Goal: Task Accomplishment & Management: Manage account settings

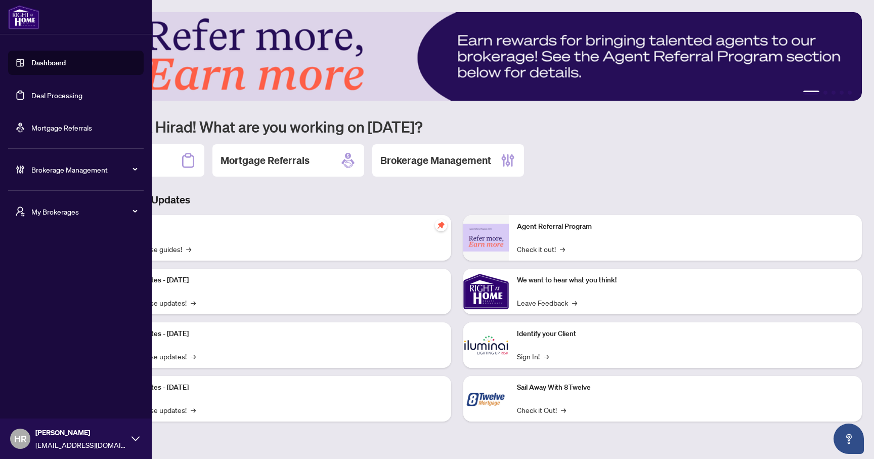
click at [115, 170] on span "Brokerage Management" at bounding box center [83, 169] width 105 height 11
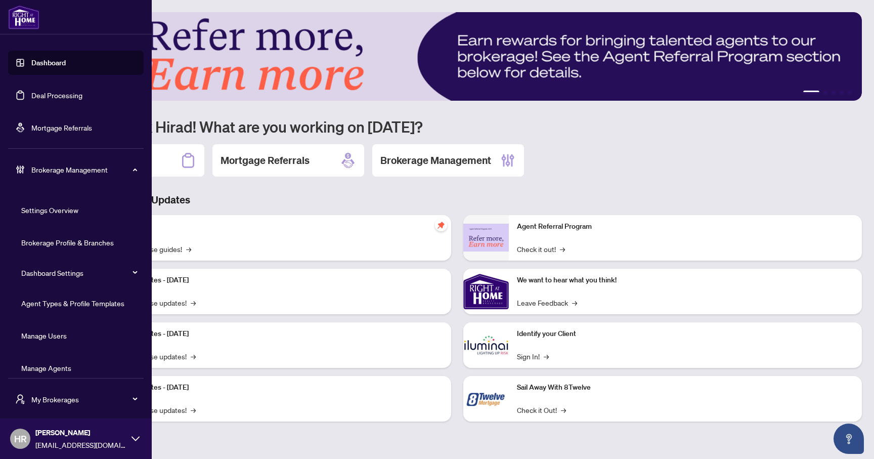
click at [61, 372] on link "Manage Agents" at bounding box center [46, 367] width 50 height 9
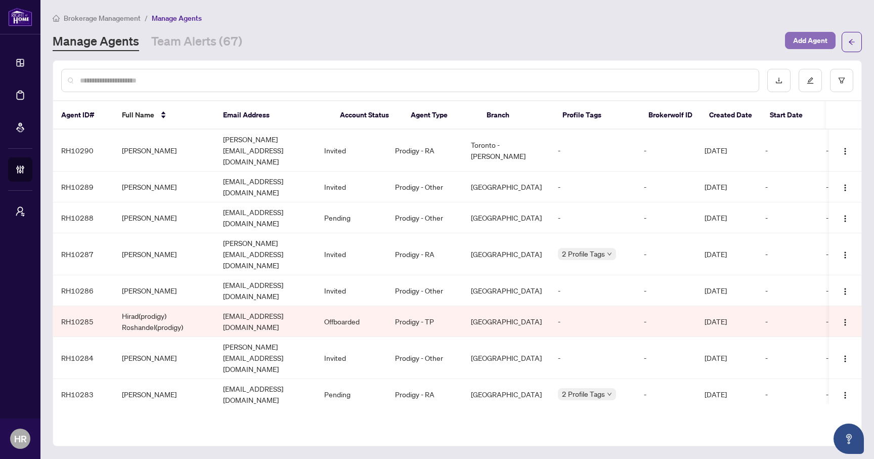
click at [800, 44] on span "Add Agent" at bounding box center [810, 40] width 34 height 16
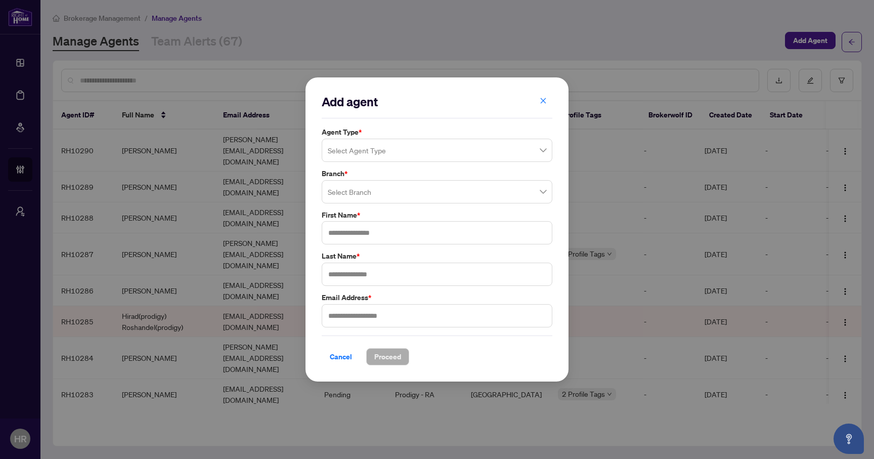
click at [451, 146] on input "search" at bounding box center [432, 152] width 209 height 22
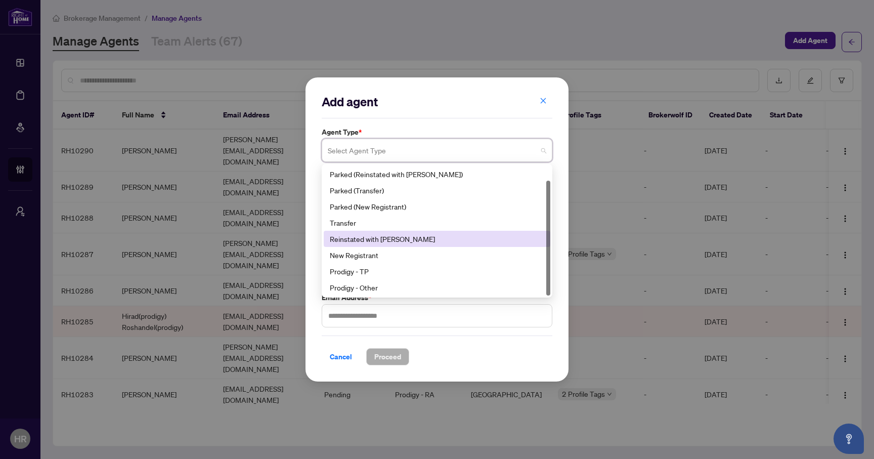
scroll to position [16, 0]
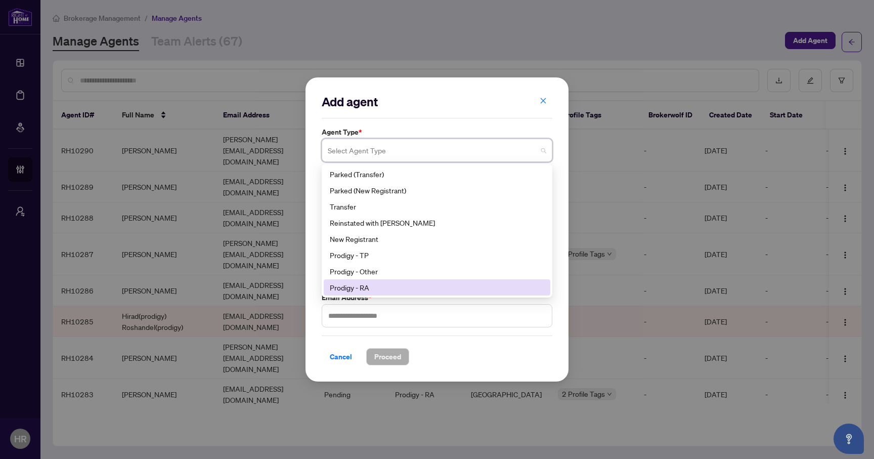
click at [380, 284] on div "Prodigy - RA" at bounding box center [437, 287] width 214 height 11
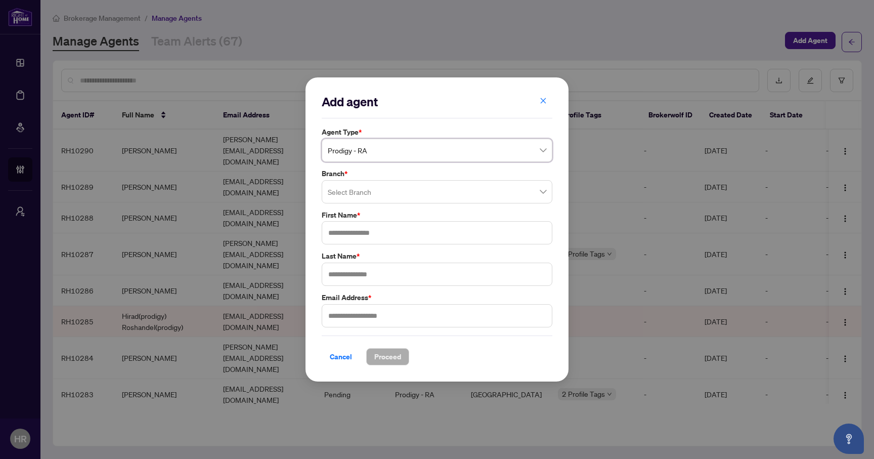
click at [370, 182] on input "search" at bounding box center [432, 193] width 209 height 22
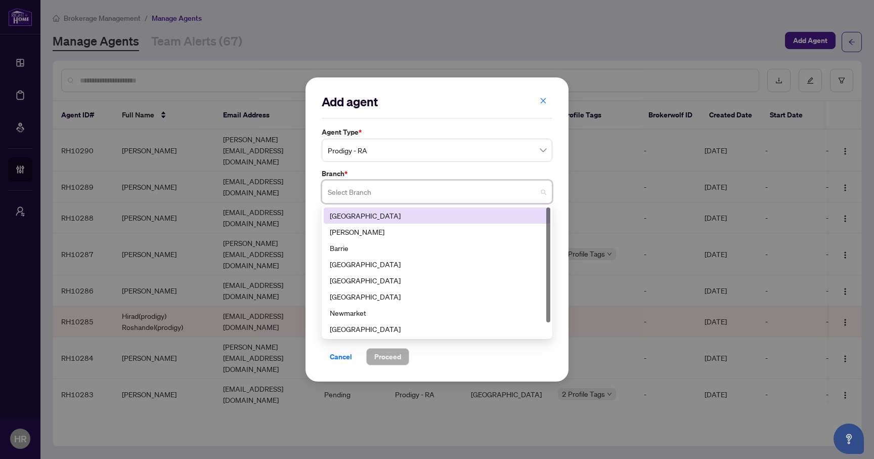
click at [361, 221] on div "[GEOGRAPHIC_DATA]" at bounding box center [437, 215] width 214 height 11
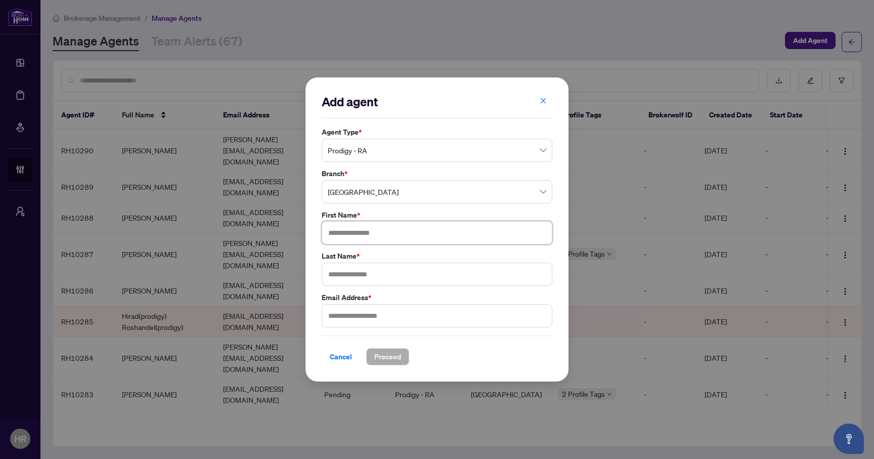
click at [365, 235] on input "text" at bounding box center [437, 232] width 231 height 23
type input "**********"
click at [516, 351] on div "Cancel Proceed" at bounding box center [437, 356] width 231 height 17
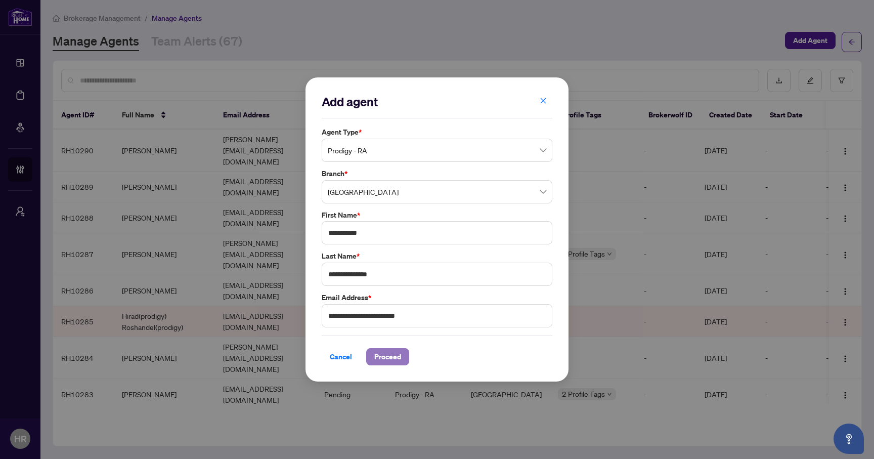
click at [393, 358] on span "Proceed" at bounding box center [387, 357] width 27 height 16
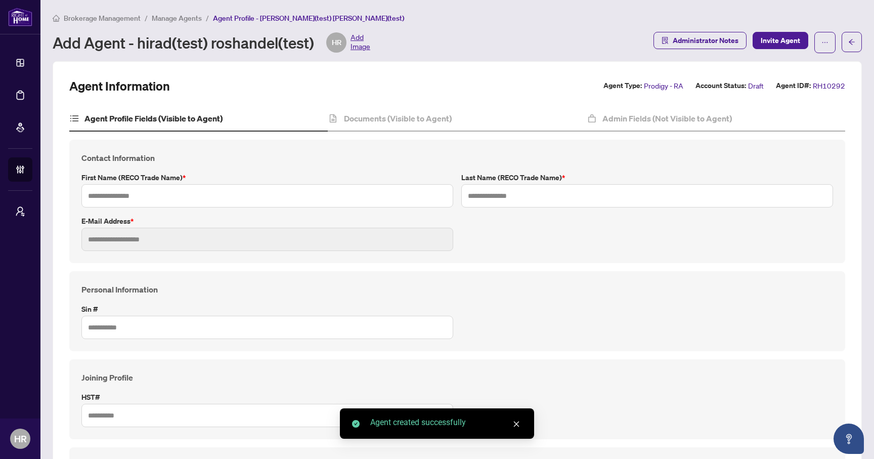
type input "**********"
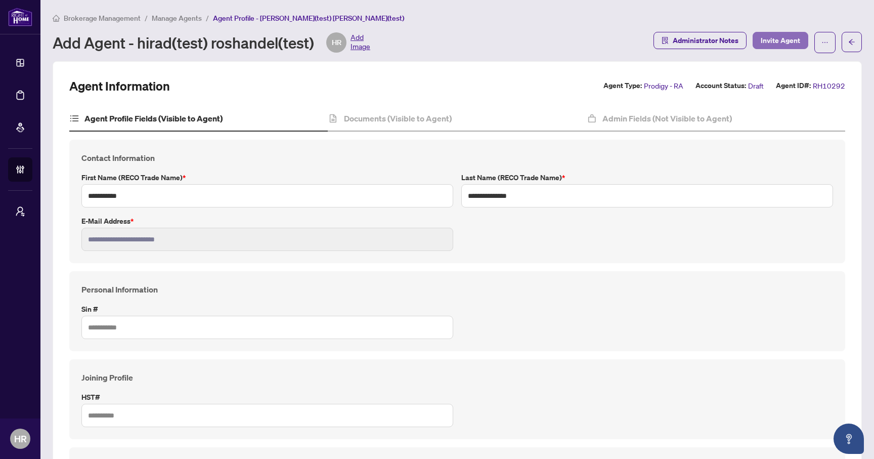
click at [788, 39] on span "Invite Agent" at bounding box center [780, 40] width 39 height 16
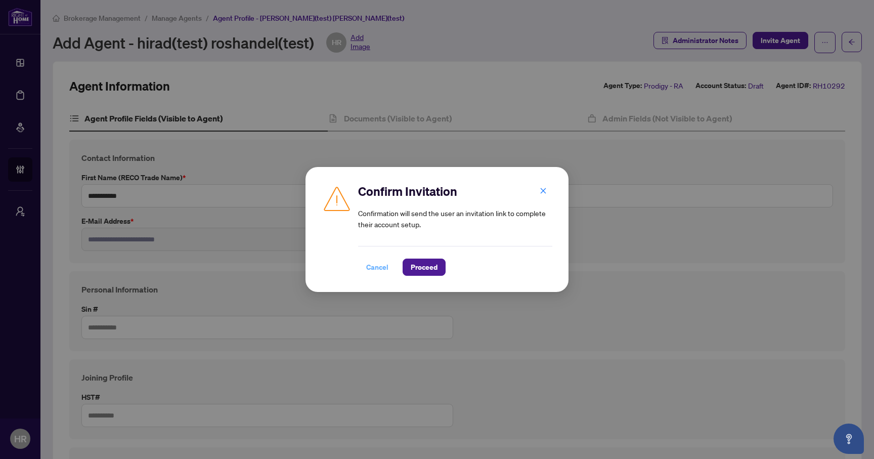
click at [382, 269] on span "Cancel" at bounding box center [377, 267] width 22 height 16
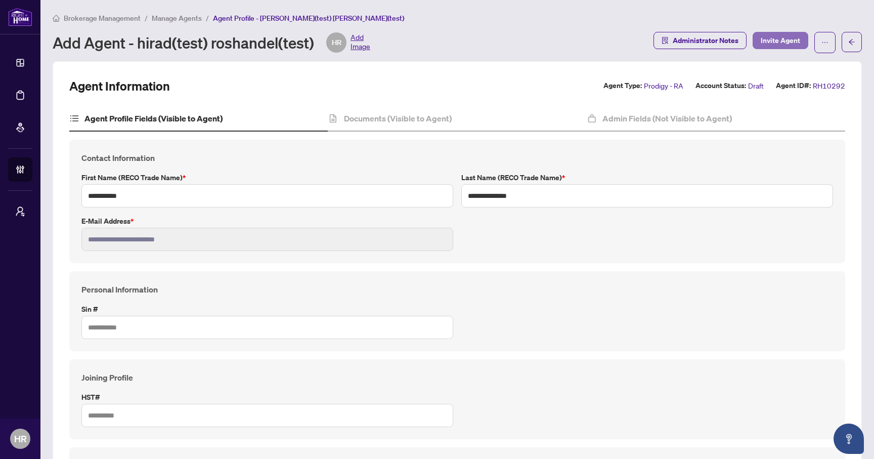
click at [781, 38] on span "Invite Agent" at bounding box center [780, 40] width 39 height 16
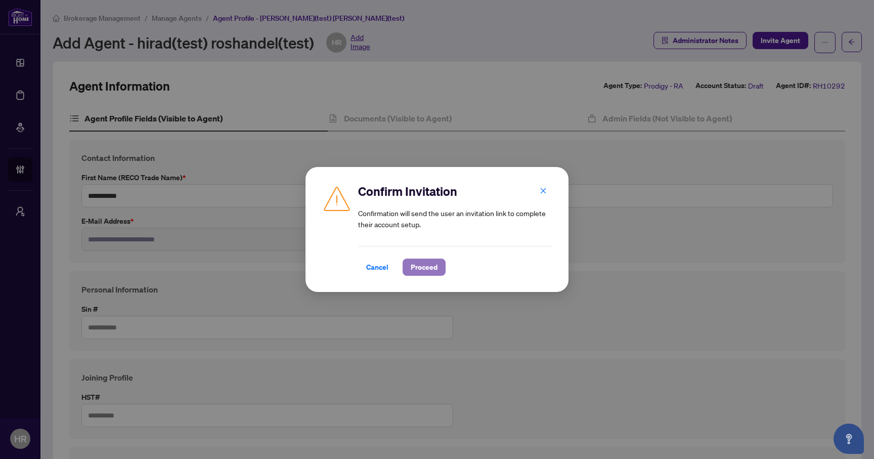
click at [420, 267] on span "Proceed" at bounding box center [424, 267] width 27 height 16
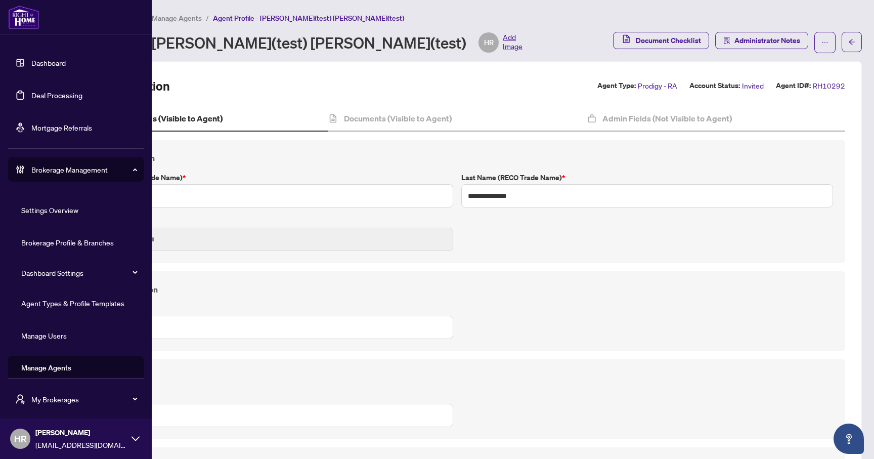
click at [73, 302] on link "Agent Types & Profile Templates" at bounding box center [72, 302] width 103 height 9
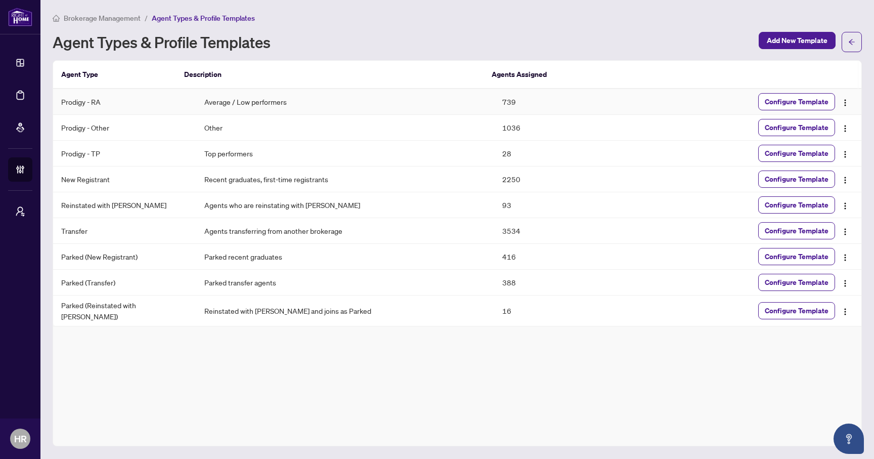
click at [196, 103] on td "Average / Low performers" at bounding box center [345, 102] width 298 height 26
click at [788, 105] on span "Configure Template" at bounding box center [797, 102] width 64 height 16
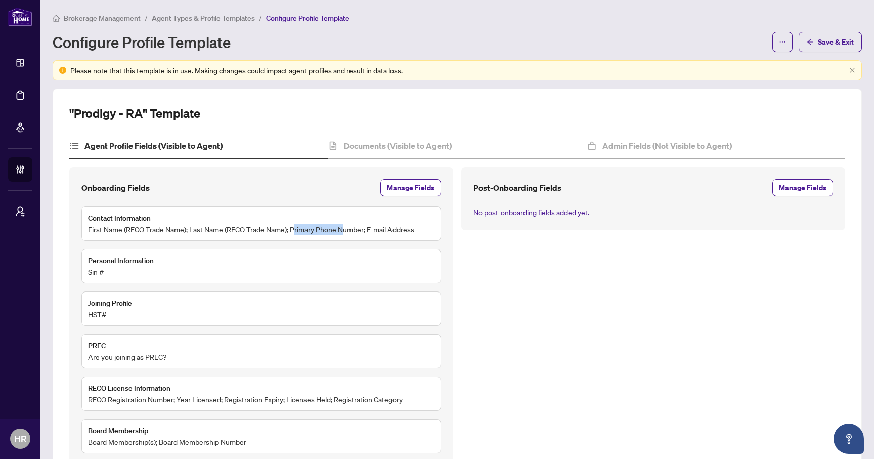
drag, startPoint x: 296, startPoint y: 229, endPoint x: 352, endPoint y: 230, distance: 55.6
click at [350, 229] on span "First Name (RECO Trade Name); Last Name (RECO Trade Name); Primary Phone Number…" at bounding box center [251, 229] width 326 height 11
click at [419, 187] on span "Manage Fields" at bounding box center [411, 188] width 48 height 16
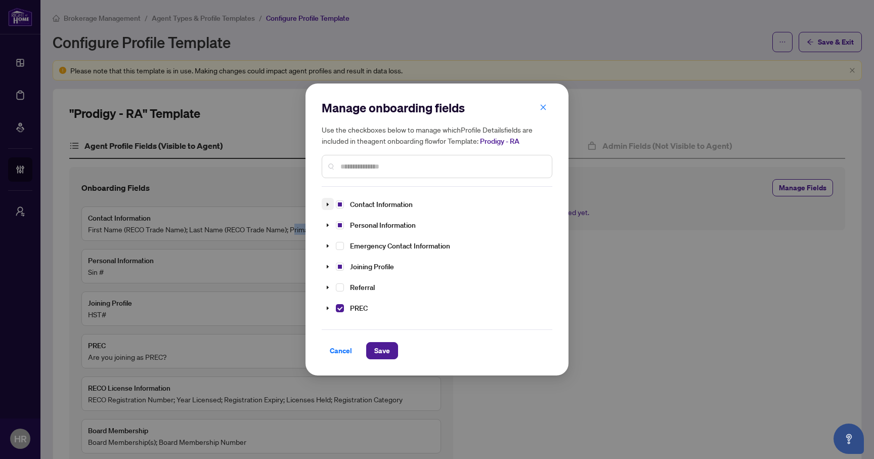
click at [329, 205] on icon "caret-down" at bounding box center [327, 204] width 5 height 5
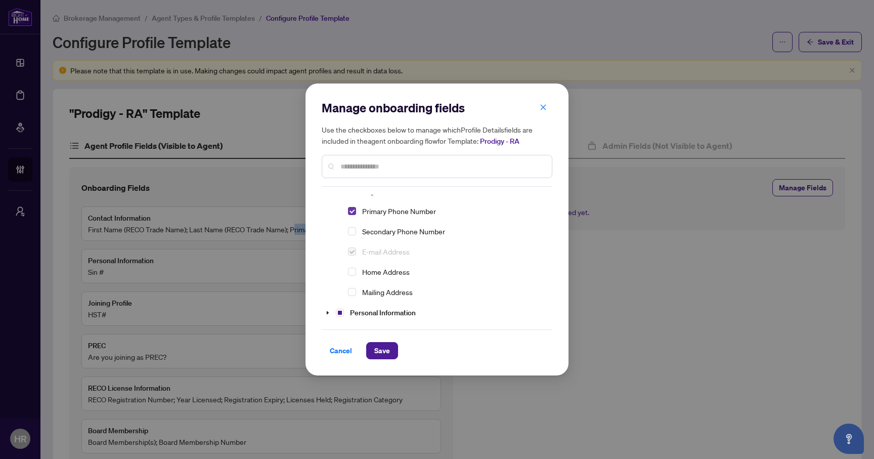
scroll to position [81, 0]
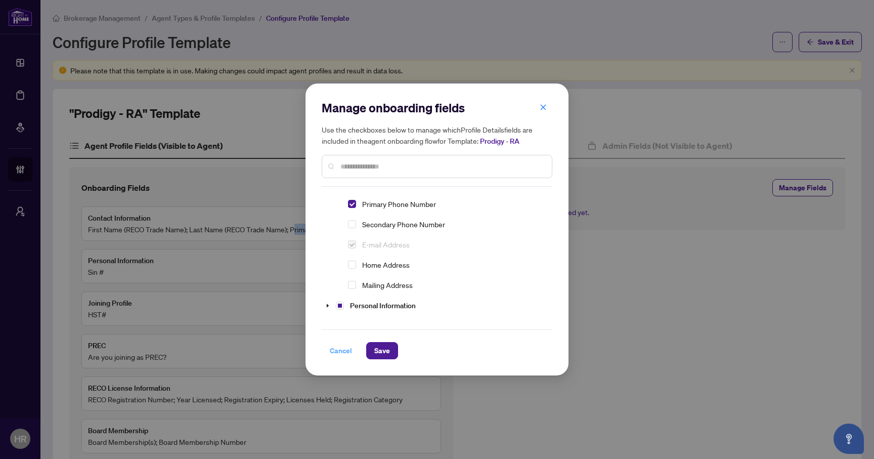
click at [334, 352] on span "Cancel" at bounding box center [341, 350] width 22 height 16
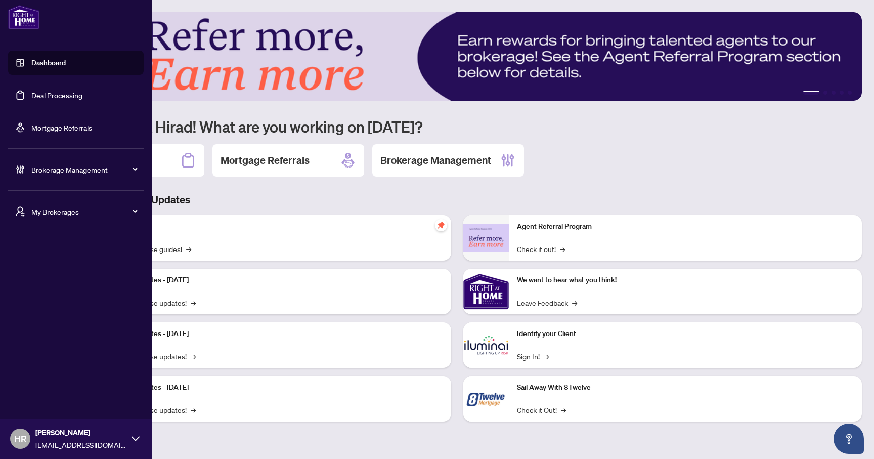
click at [74, 174] on span "Brokerage Management" at bounding box center [83, 169] width 105 height 11
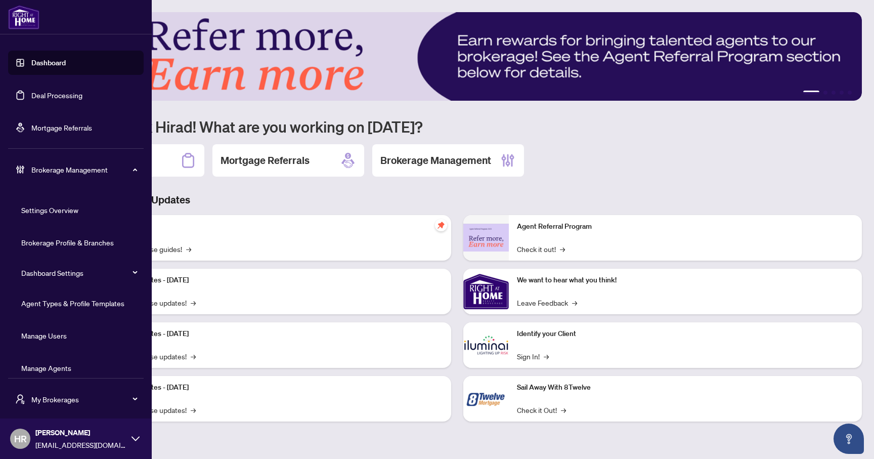
scroll to position [10, 0]
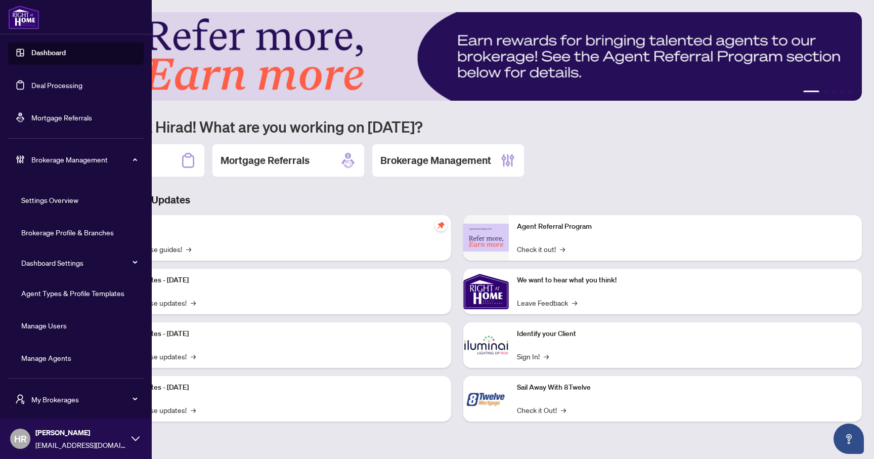
click at [68, 353] on link "Manage Agents" at bounding box center [46, 357] width 50 height 9
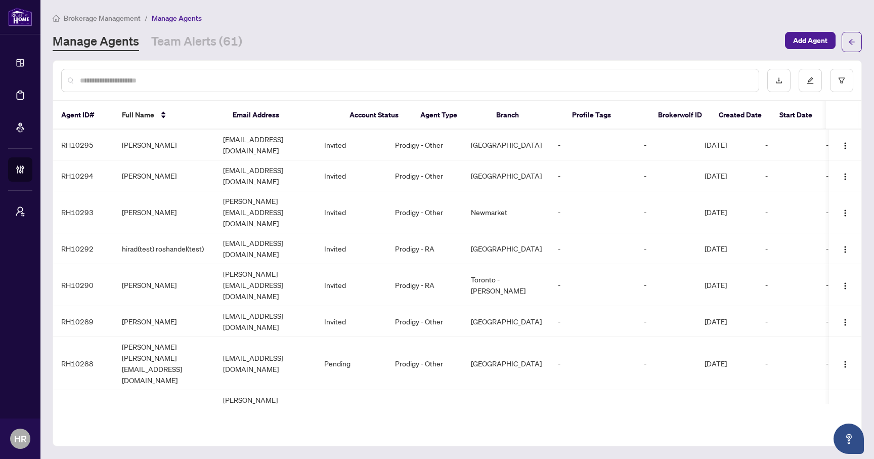
click at [301, 83] on input "text" at bounding box center [415, 80] width 671 height 11
paste input "**********"
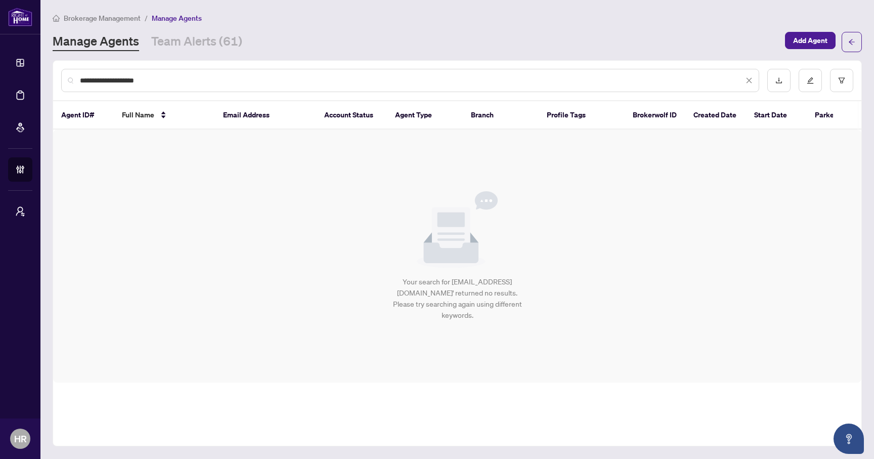
type input "**********"
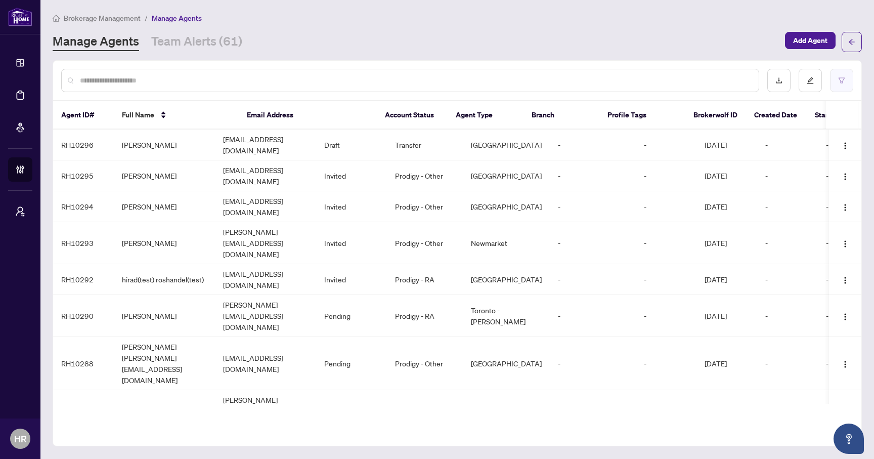
click at [839, 83] on icon "filter" at bounding box center [841, 80] width 7 height 7
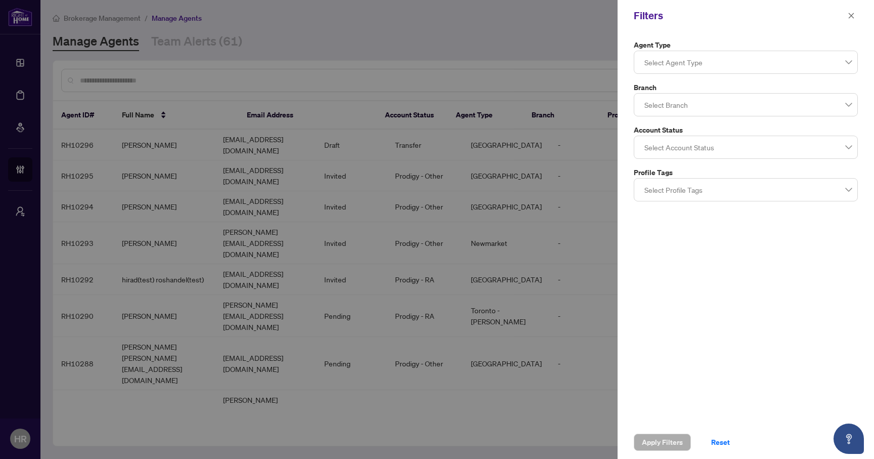
click at [704, 54] on div at bounding box center [745, 62] width 211 height 18
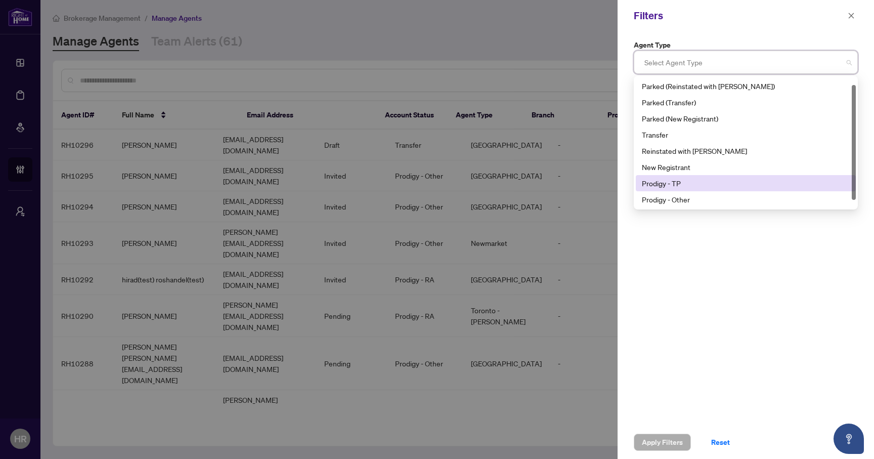
scroll to position [16, 0]
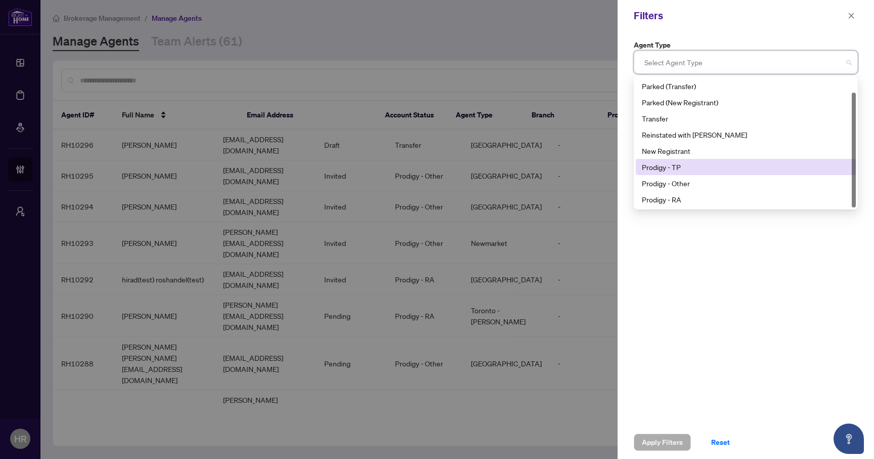
click at [668, 169] on div "Prodigy - TP" at bounding box center [746, 166] width 208 height 11
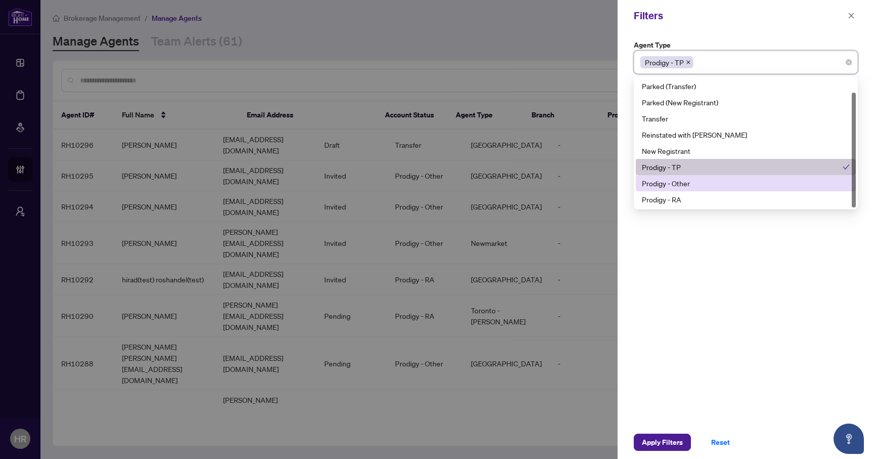
click at [668, 186] on div "Prodigy - Other" at bounding box center [746, 183] width 208 height 11
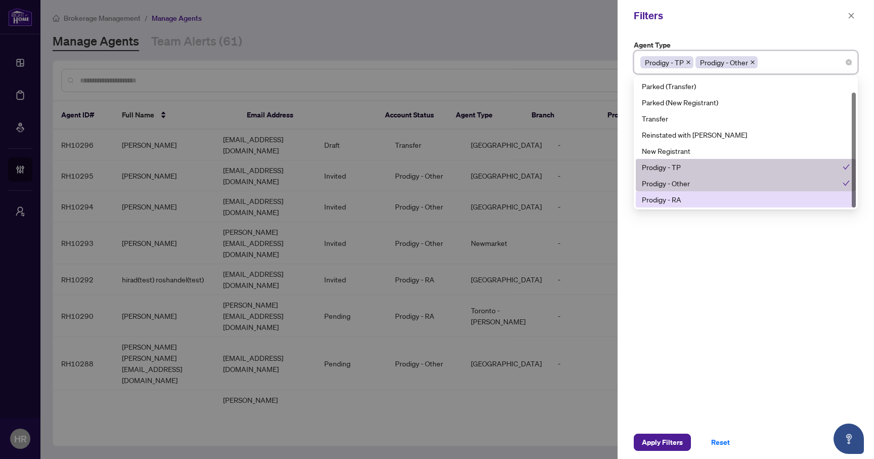
click at [668, 196] on div "Prodigy - RA" at bounding box center [746, 199] width 208 height 11
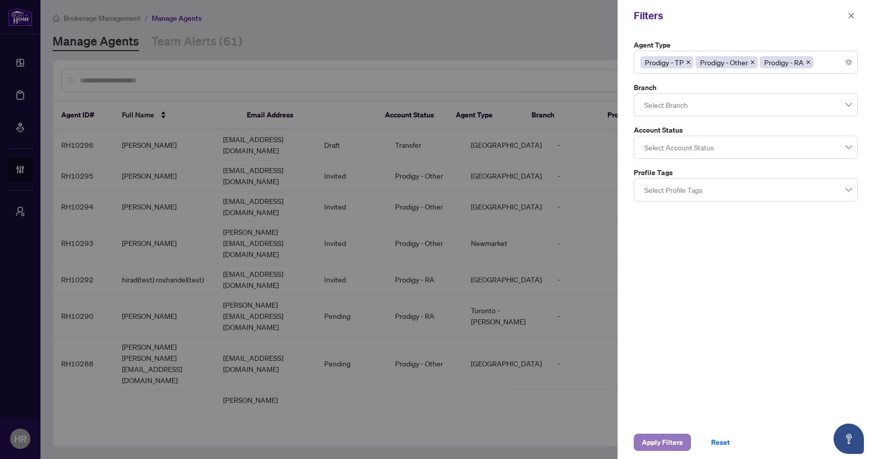
click at [650, 438] on span "Apply Filters" at bounding box center [662, 442] width 41 height 16
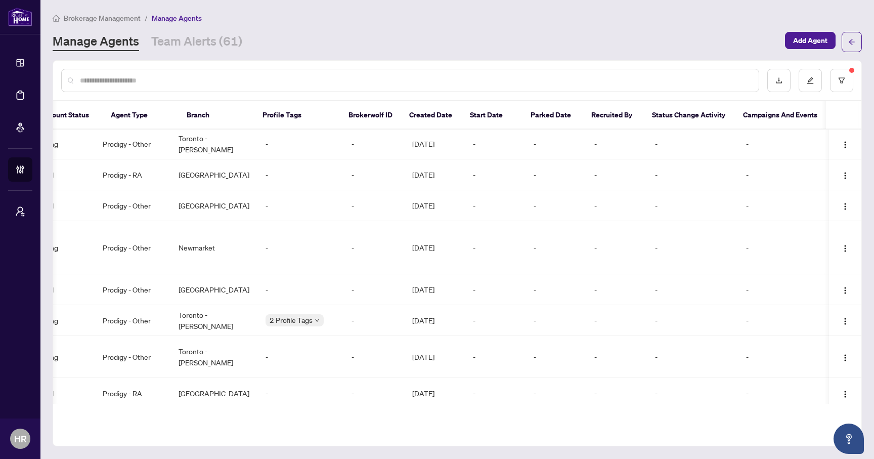
scroll to position [0, 0]
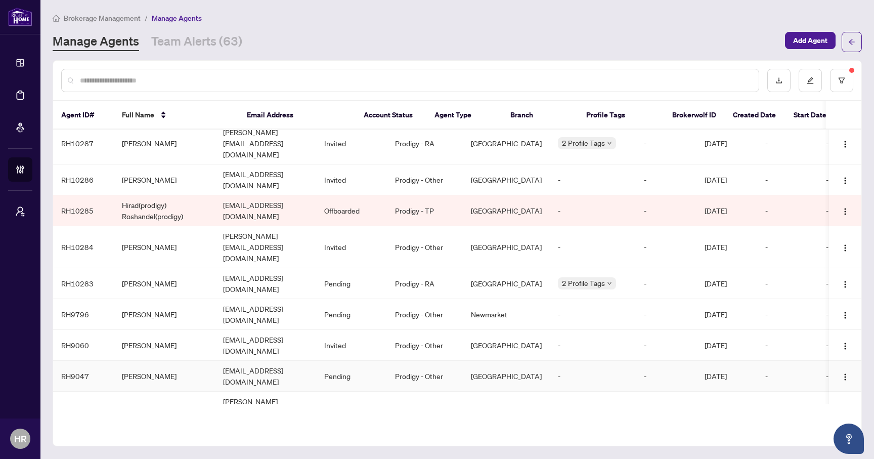
scroll to position [739, 0]
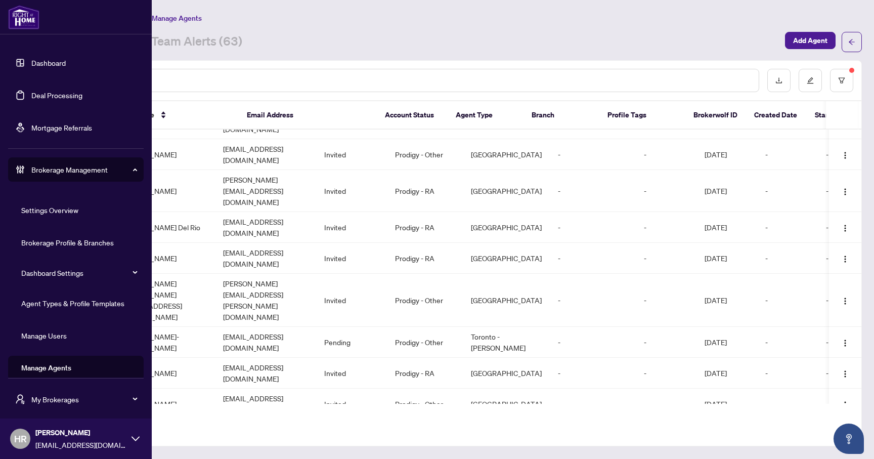
click at [82, 308] on link "Agent Types & Profile Templates" at bounding box center [72, 302] width 103 height 9
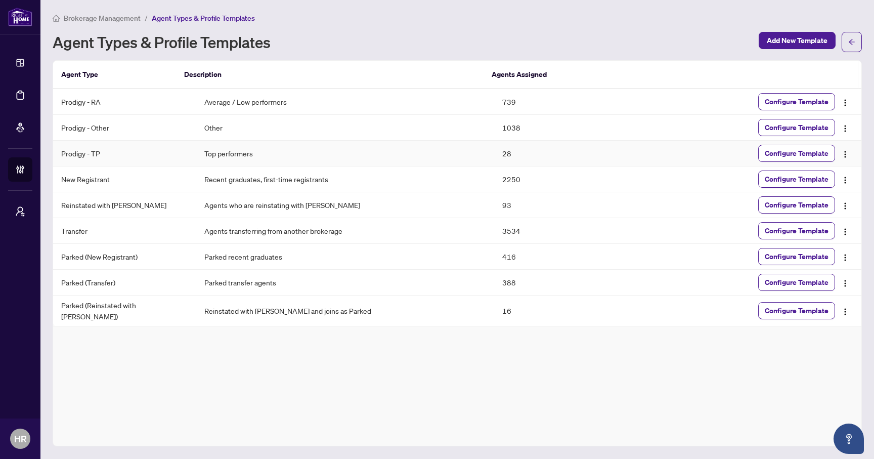
click at [230, 147] on td "Top performers" at bounding box center [345, 154] width 298 height 26
click at [117, 149] on td "Prodigy - TP" at bounding box center [124, 154] width 143 height 26
click at [789, 124] on span "Configure Template" at bounding box center [797, 127] width 64 height 16
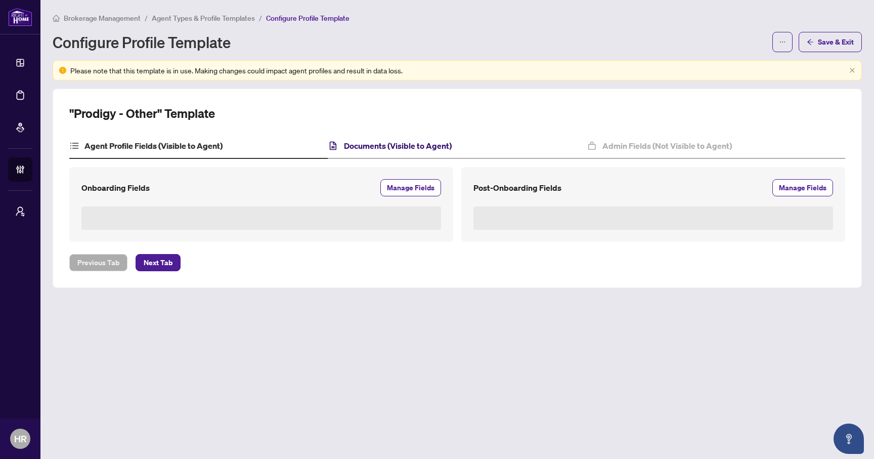
click at [381, 144] on h4 "Documents (Visible to Agent)" at bounding box center [398, 146] width 108 height 12
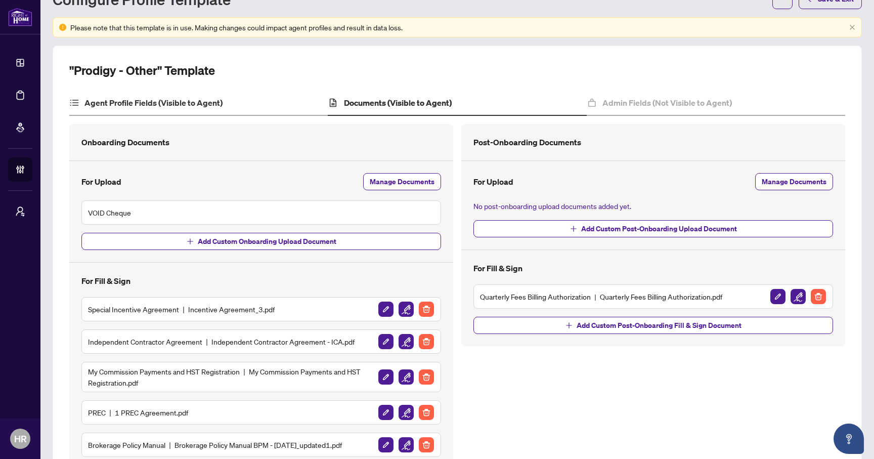
scroll to position [3, 0]
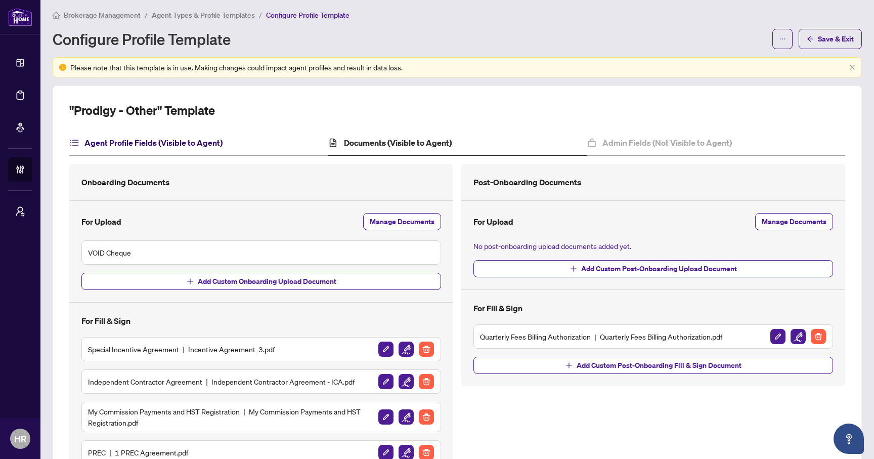
click at [191, 137] on h4 "Agent Profile Fields (Visible to Agent)" at bounding box center [153, 143] width 138 height 12
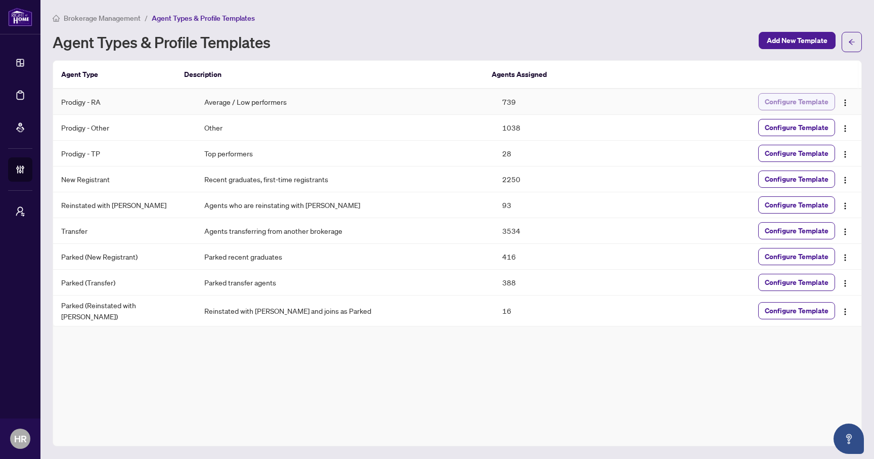
click at [802, 99] on span "Configure Template" at bounding box center [797, 102] width 64 height 16
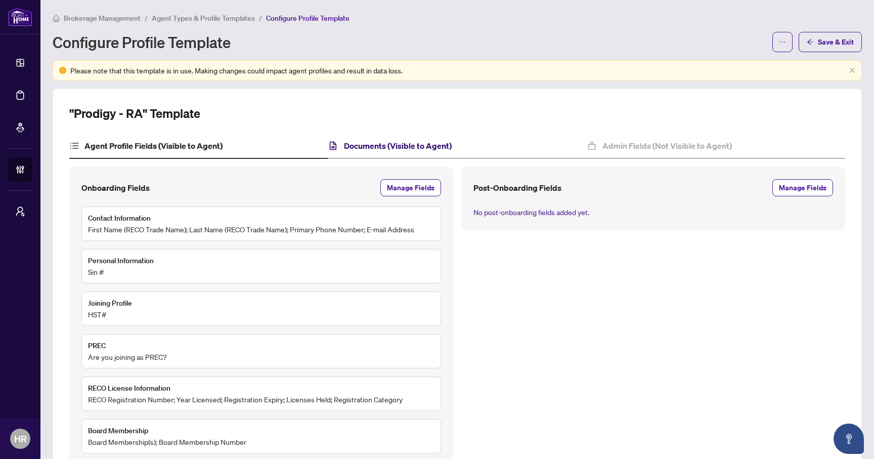
click at [409, 143] on h4 "Documents (Visible to Agent)" at bounding box center [398, 146] width 108 height 12
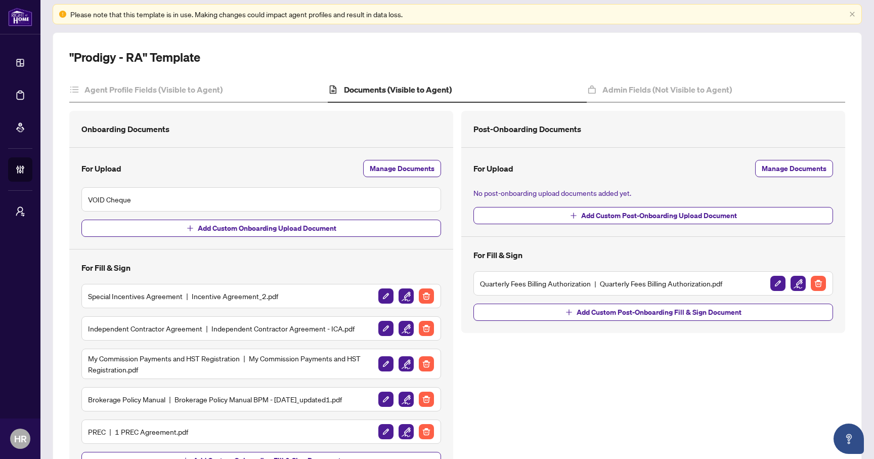
scroll to position [51, 0]
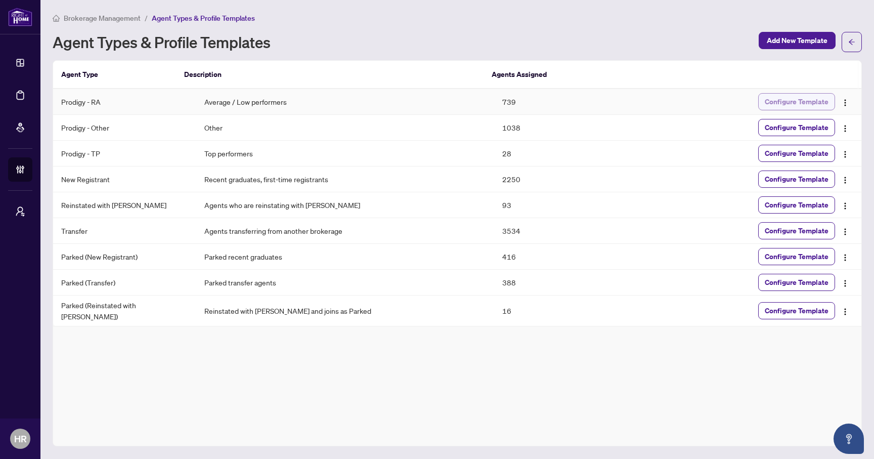
click at [783, 97] on span "Configure Template" at bounding box center [797, 102] width 64 height 16
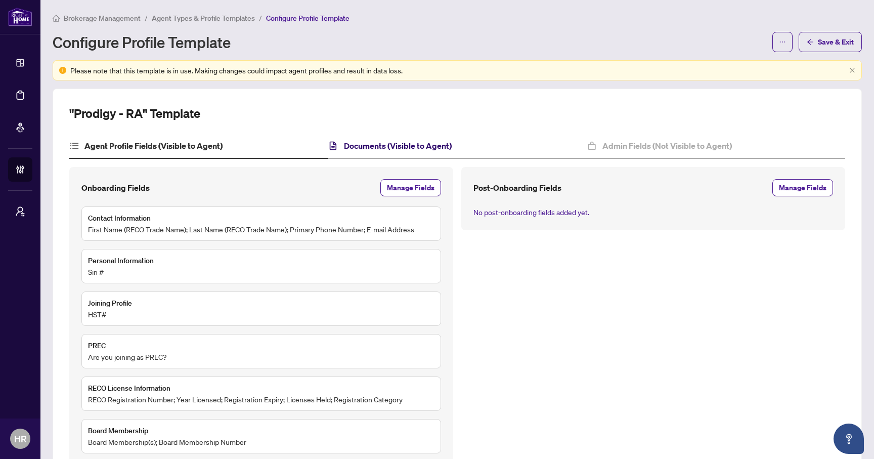
click at [386, 147] on h4 "Documents (Visible to Agent)" at bounding box center [398, 146] width 108 height 12
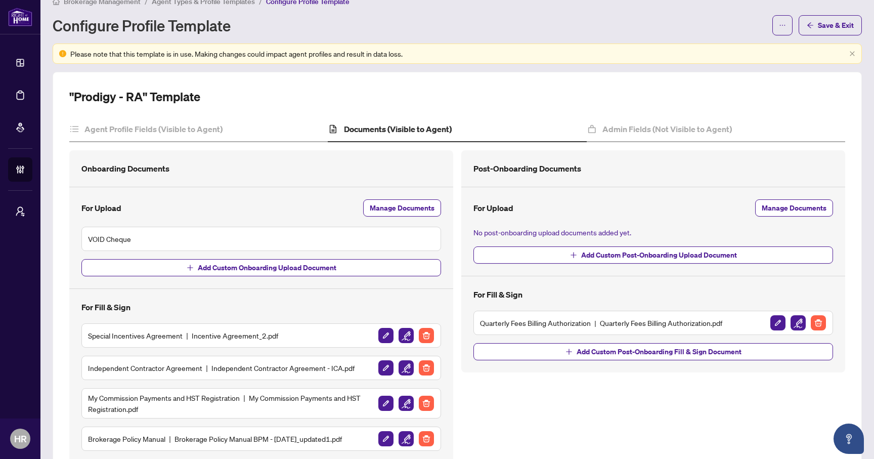
scroll to position [14, 0]
